Goal: Information Seeking & Learning: Learn about a topic

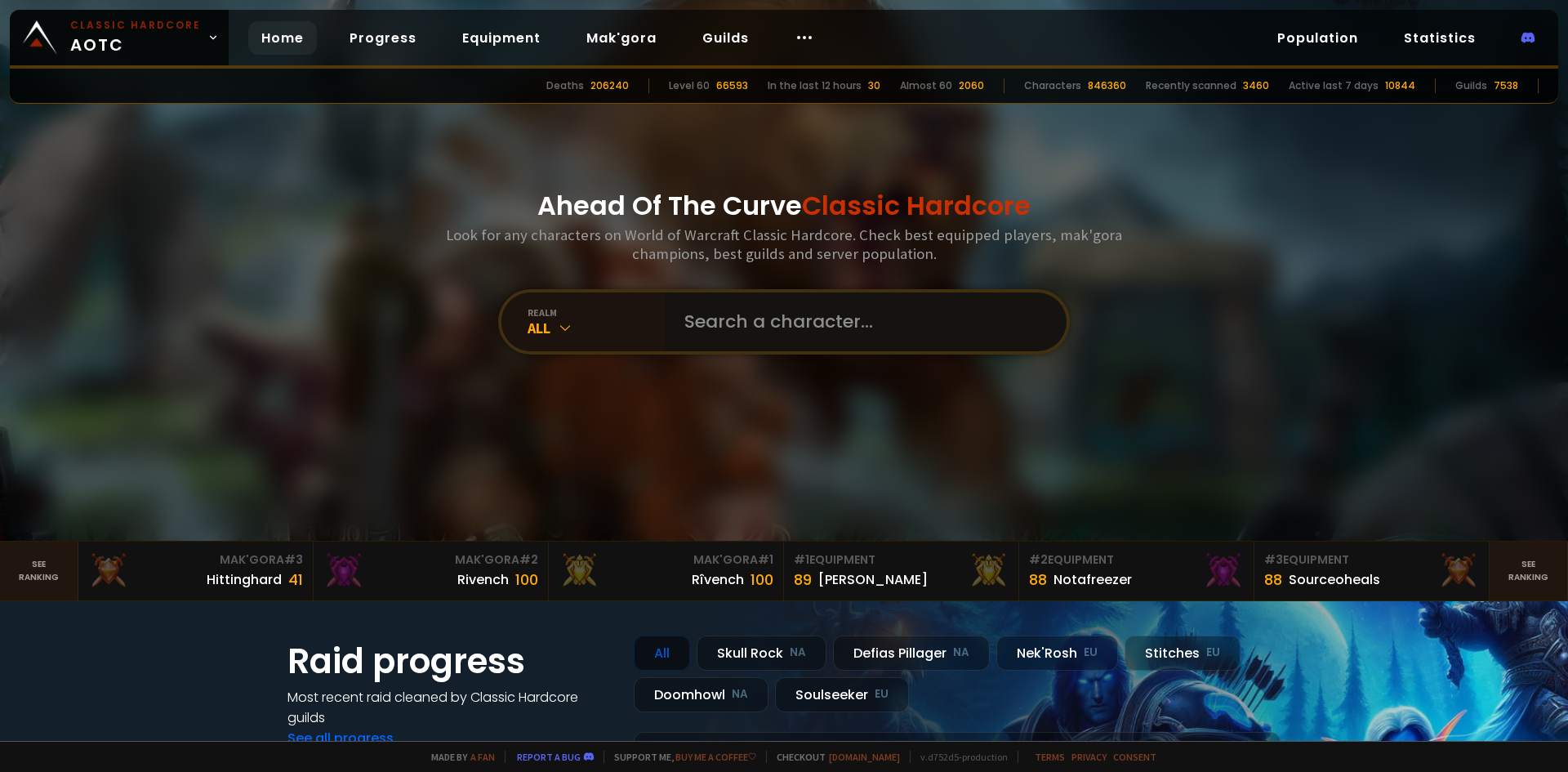
click at [805, 332] on input "text" at bounding box center [861, 322] width 373 height 59
type input "G"
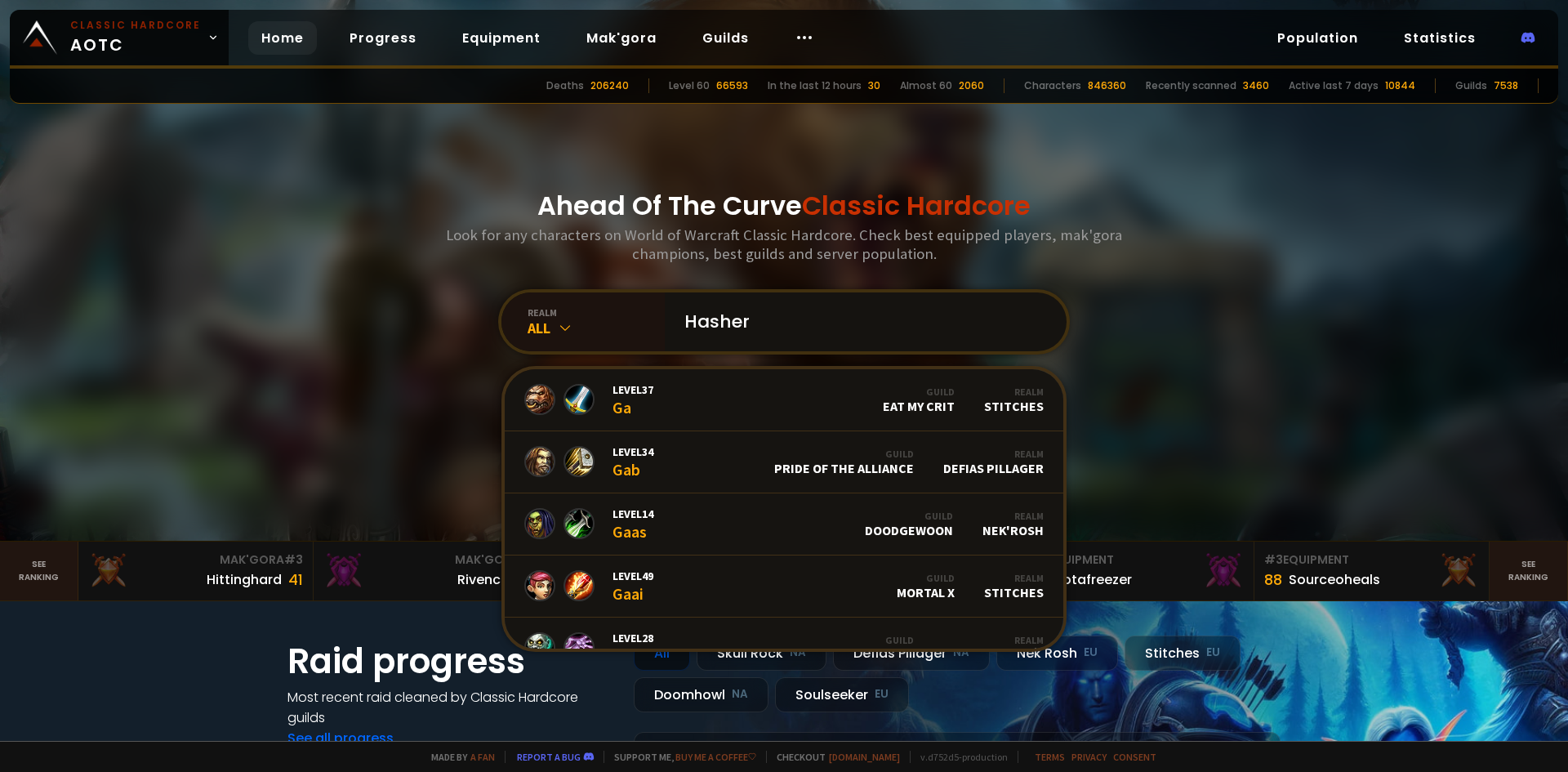
type input "Hashera"
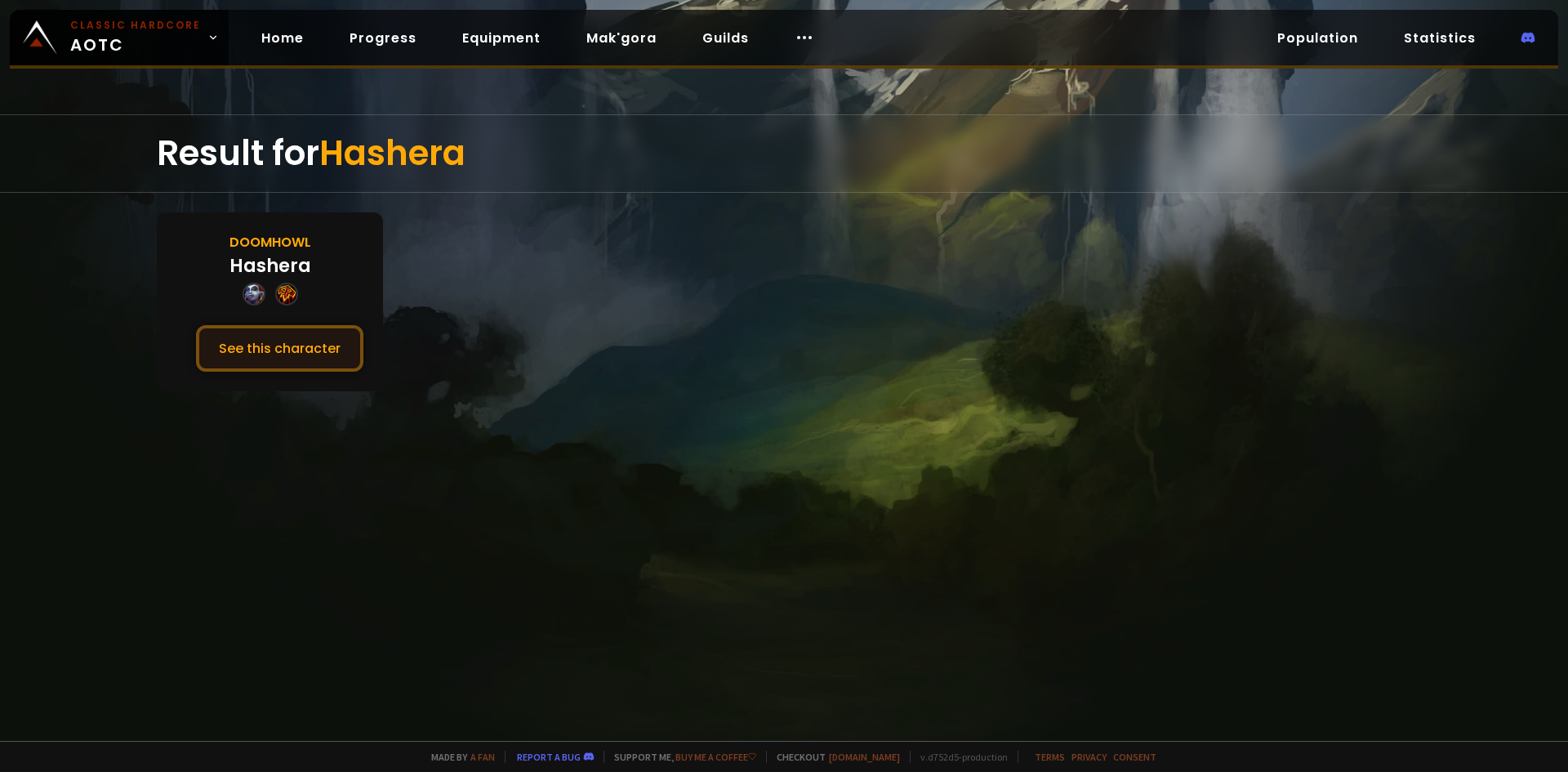
click at [306, 353] on button "See this character" at bounding box center [279, 348] width 167 height 47
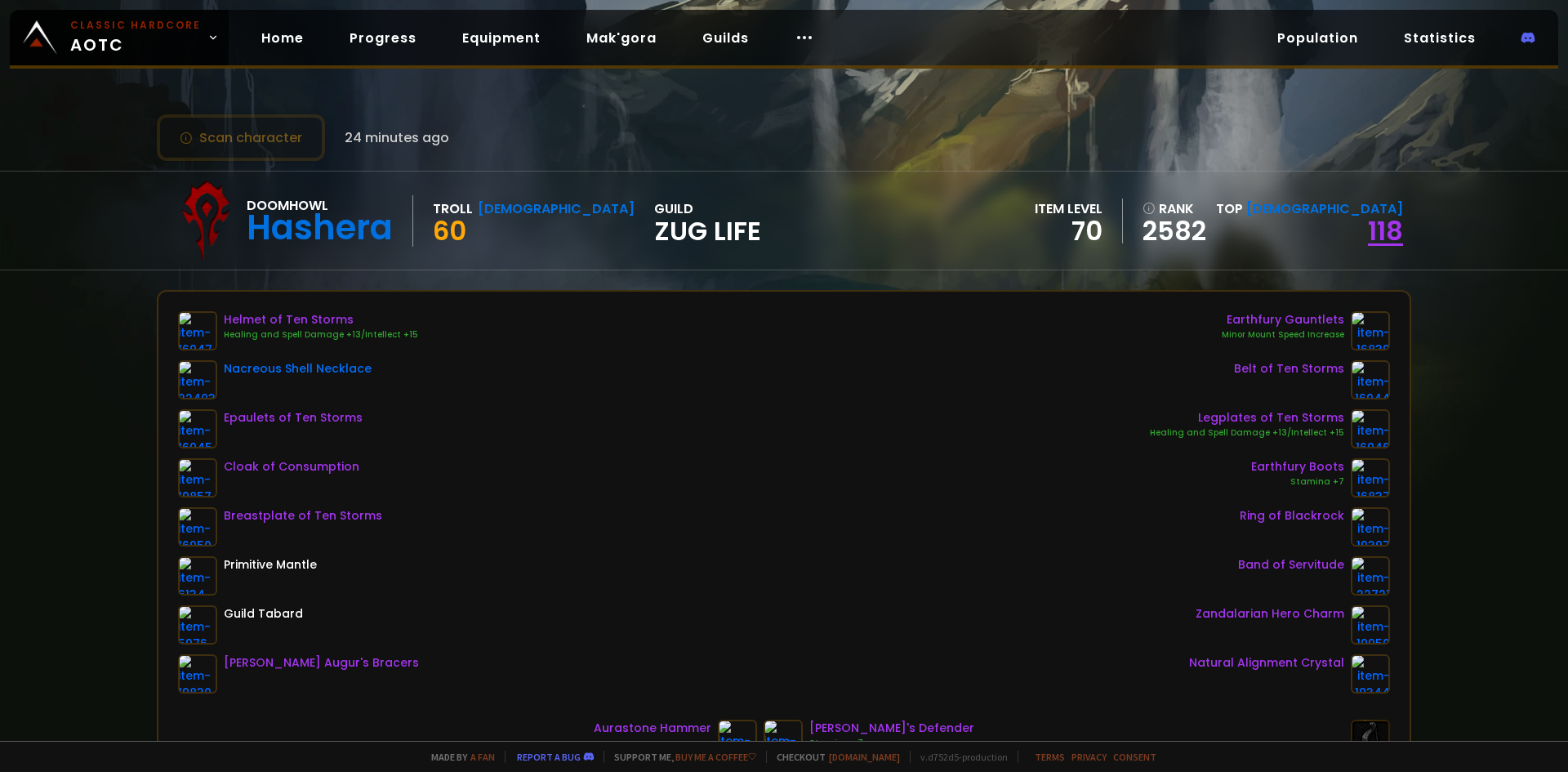
click at [1372, 238] on link "118" at bounding box center [1385, 230] width 35 height 37
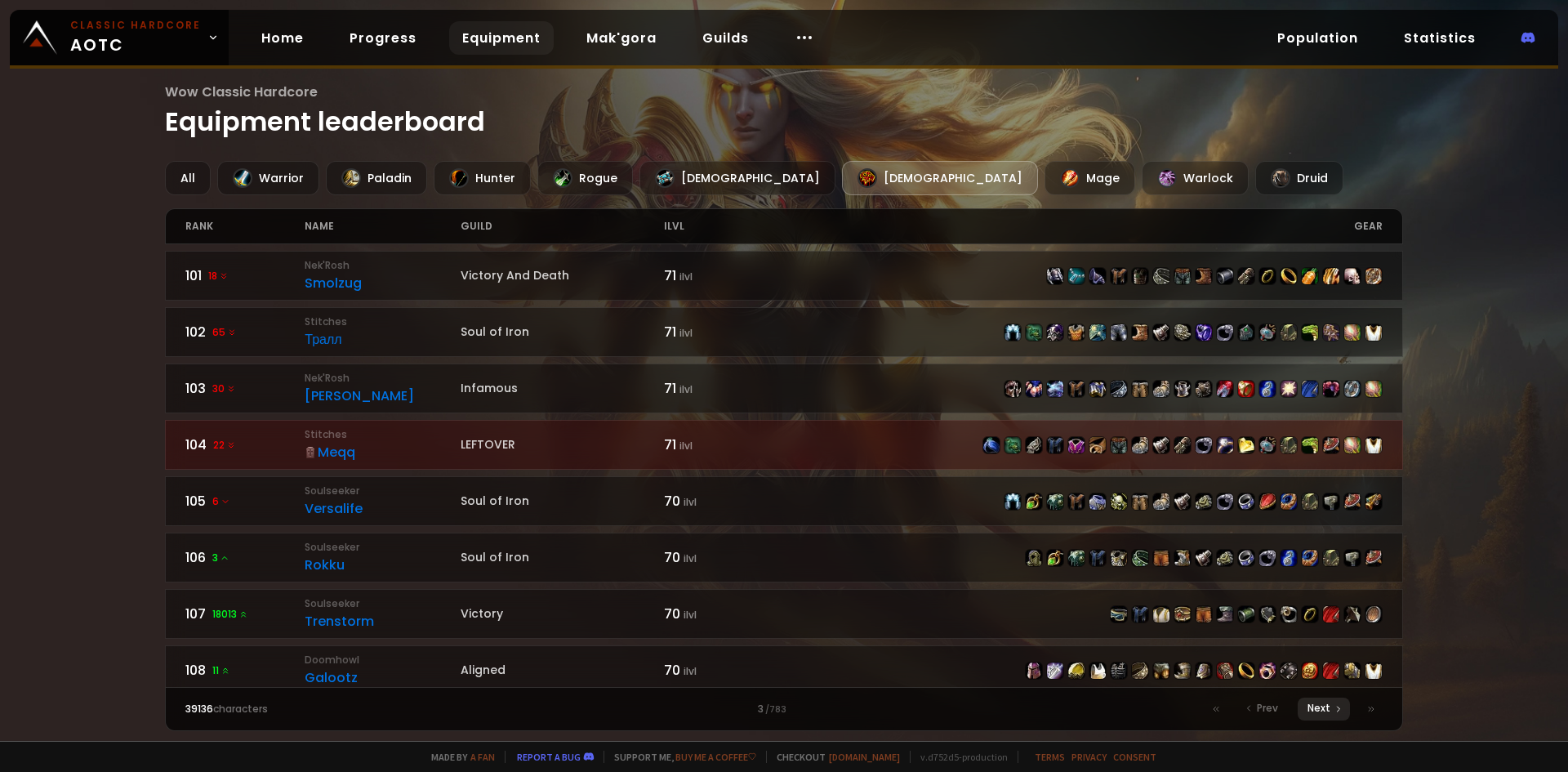
click at [1328, 706] on span "Next" at bounding box center [1319, 707] width 23 height 15
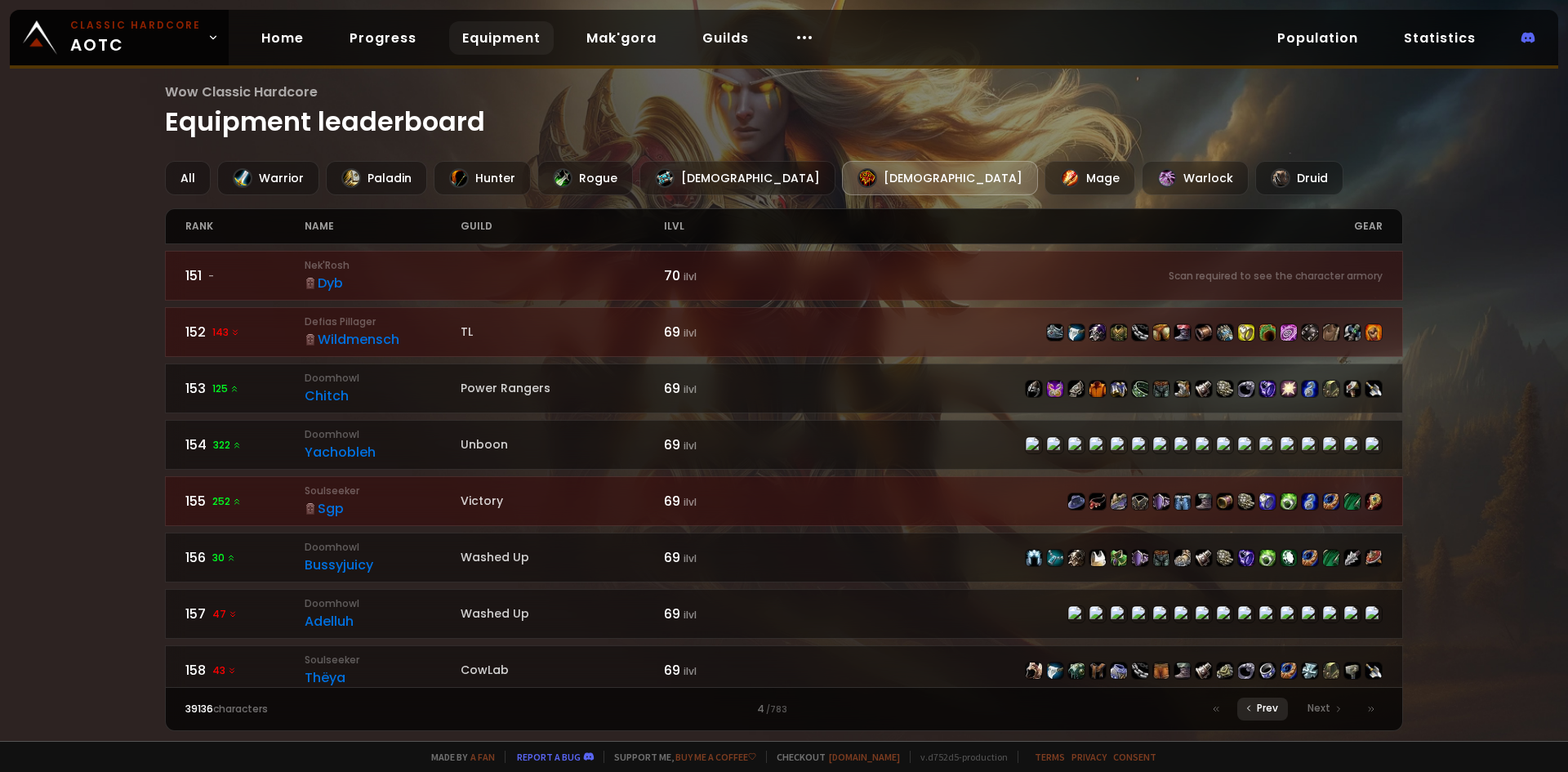
click at [1269, 710] on span "Prev" at bounding box center [1267, 707] width 22 height 15
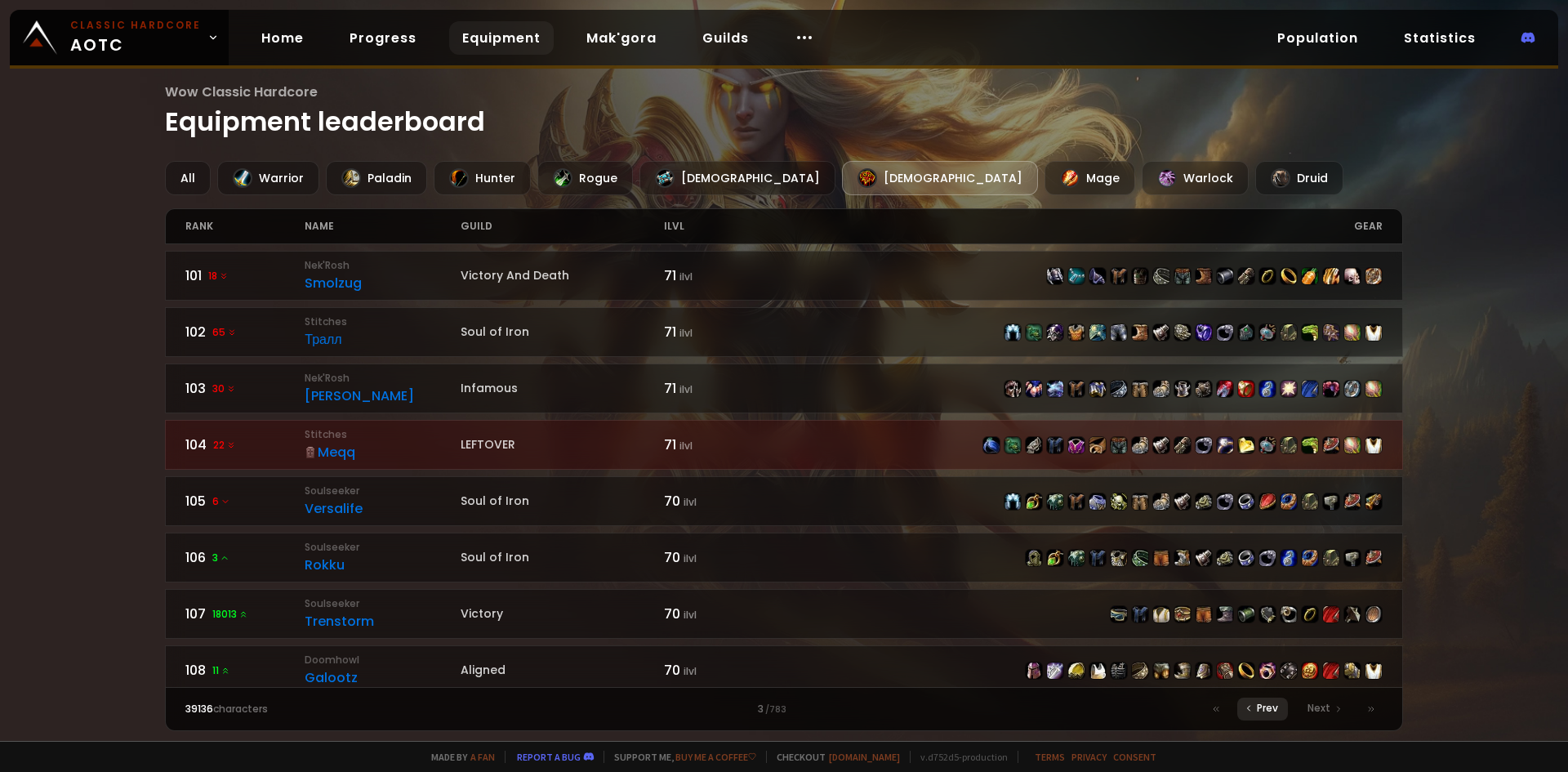
click at [1269, 710] on span "Prev" at bounding box center [1267, 707] width 22 height 15
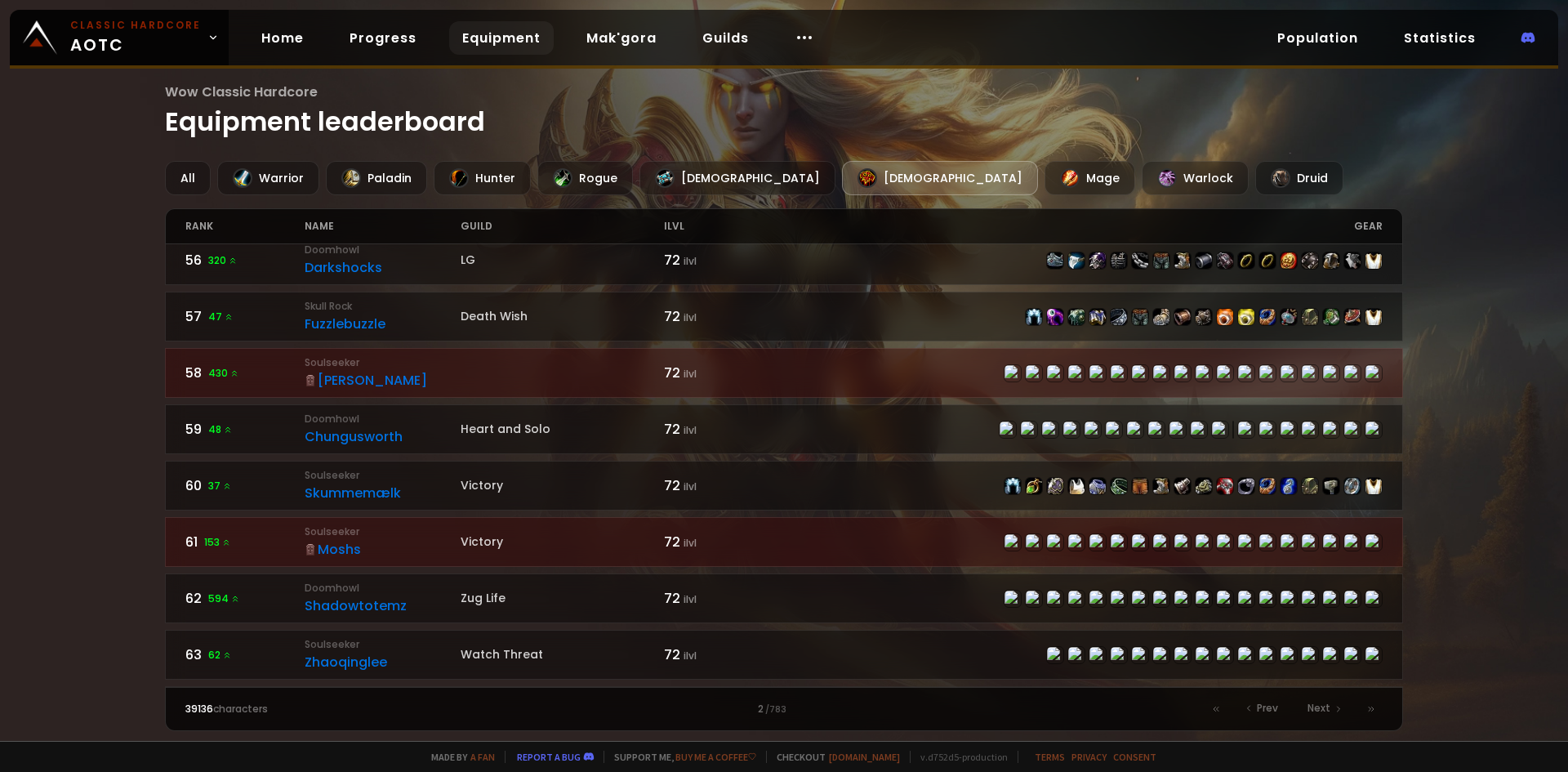
scroll to position [327, 0]
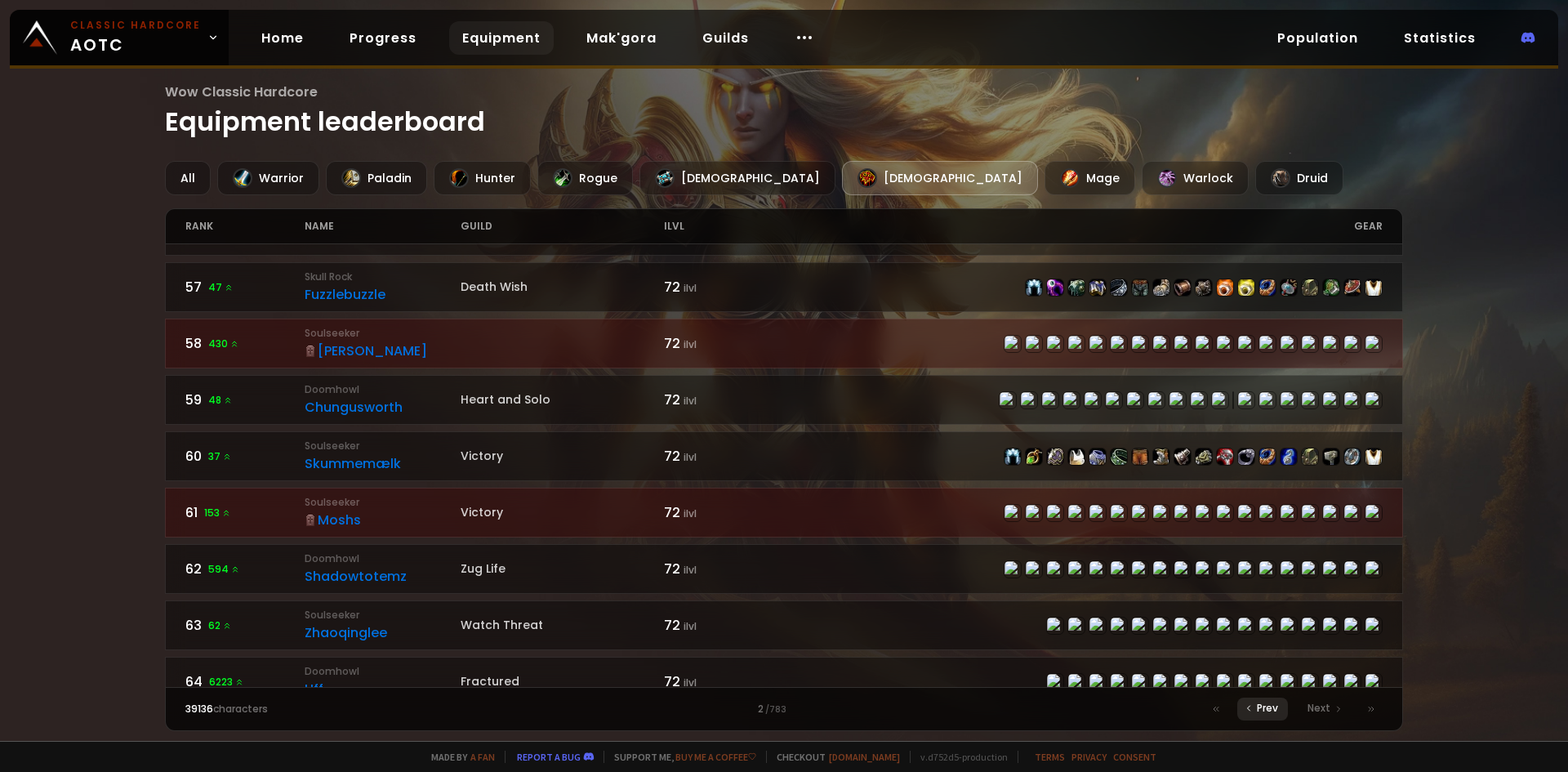
click at [1272, 707] on span "Prev" at bounding box center [1267, 707] width 22 height 15
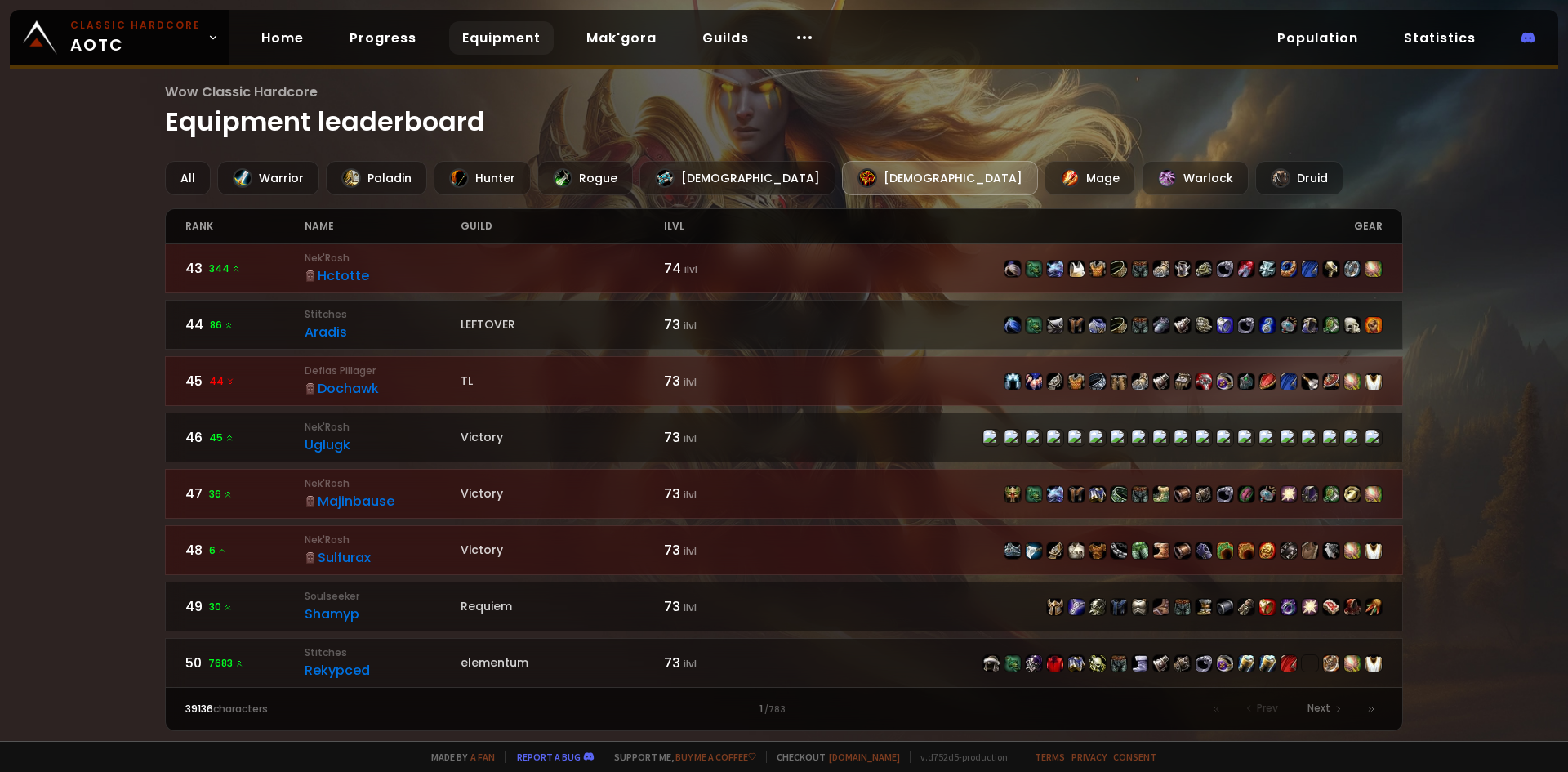
scroll to position [2382, 0]
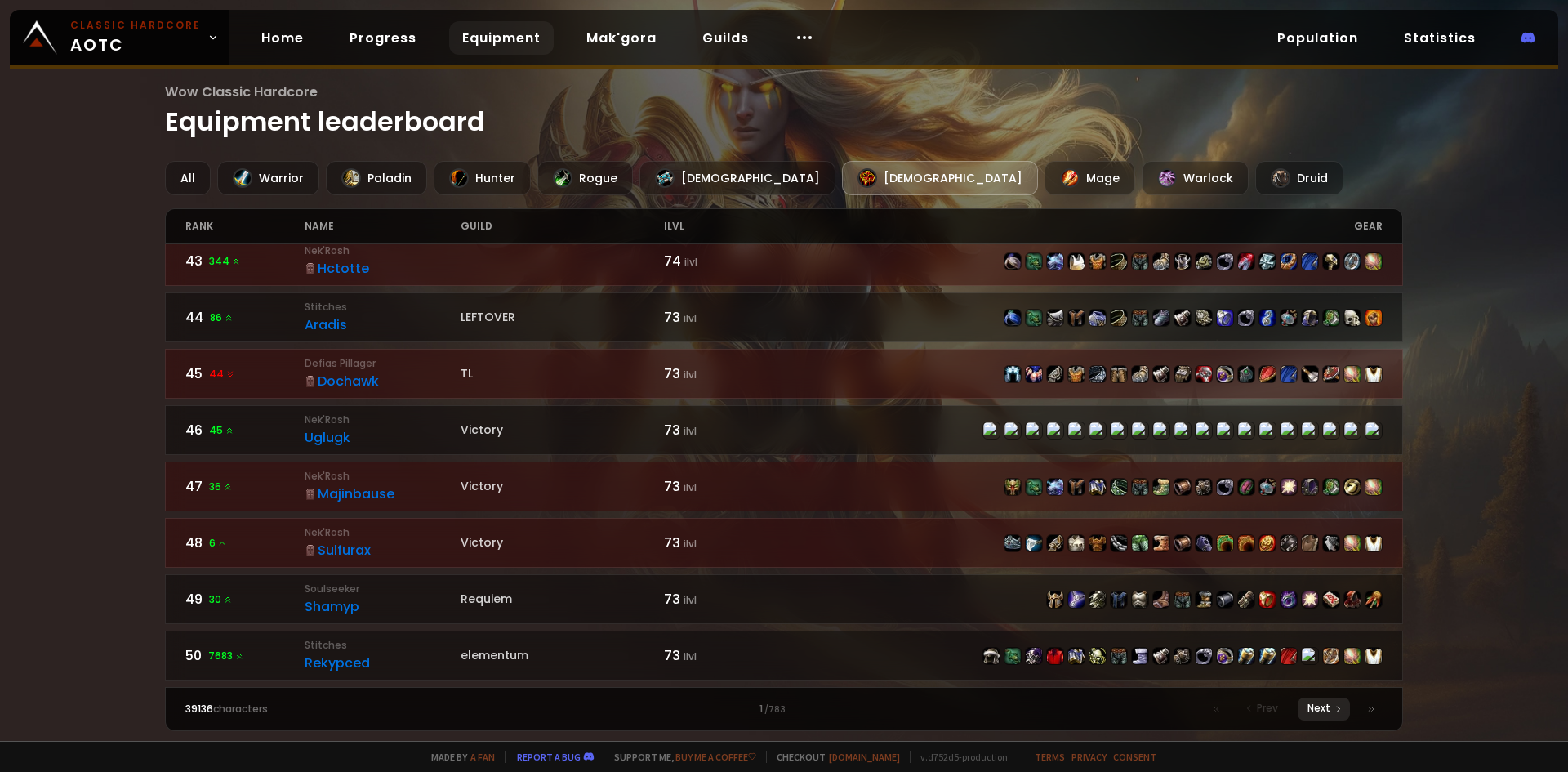
click at [1321, 709] on span "Next" at bounding box center [1319, 707] width 23 height 15
